Goal: Transaction & Acquisition: Download file/media

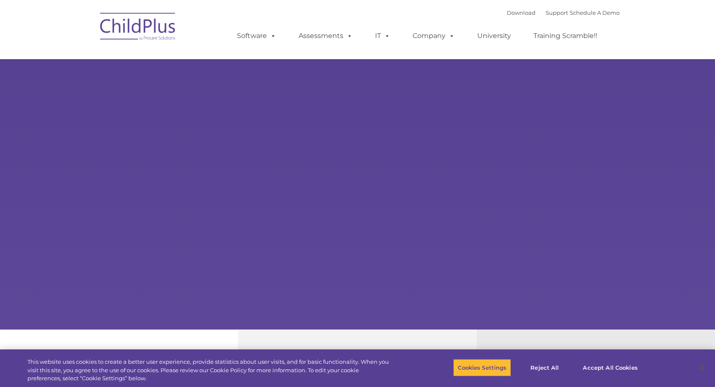
select select "MEDIUM"
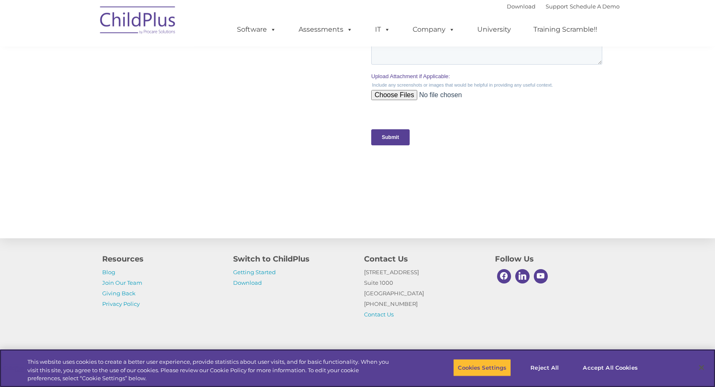
scroll to position [846, 0]
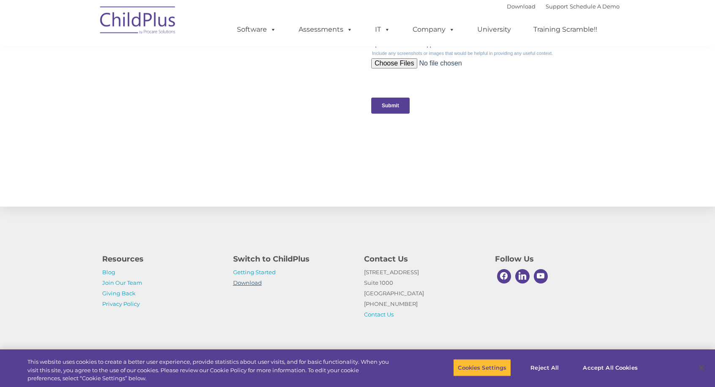
click at [234, 282] on link "Download" at bounding box center [247, 282] width 29 height 7
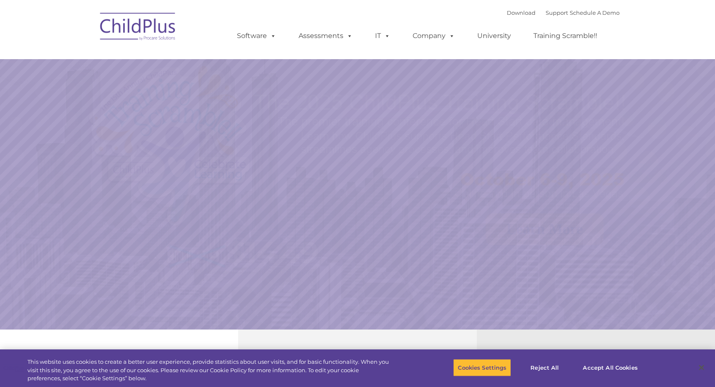
select select "MEDIUM"
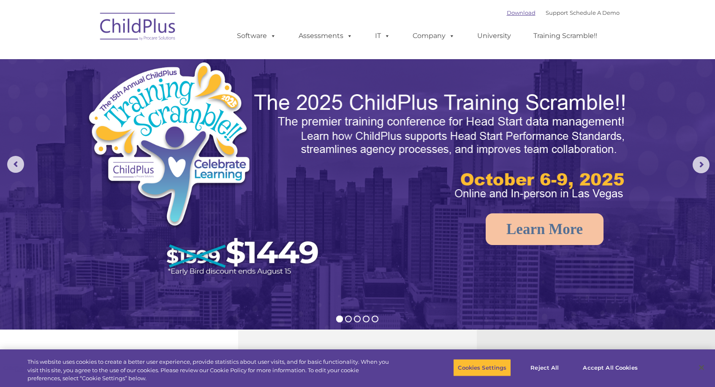
click at [515, 10] on link "Download" at bounding box center [521, 12] width 29 height 7
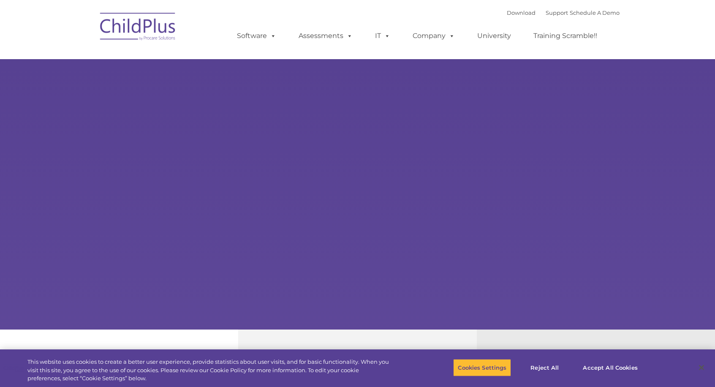
type input ""
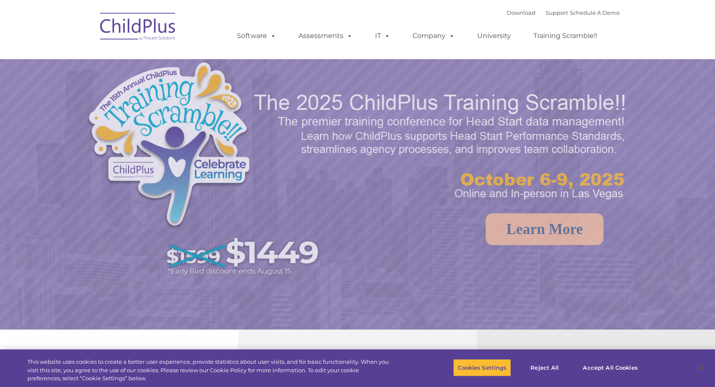
select select "MEDIUM"
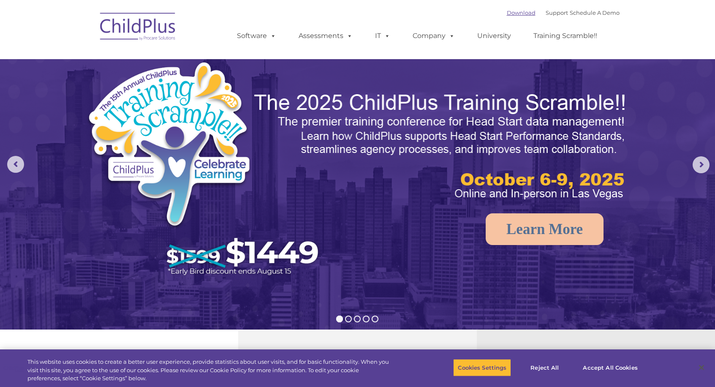
click at [508, 11] on link "Download" at bounding box center [521, 12] width 29 height 7
